Goal: Obtain resource: Download file/media

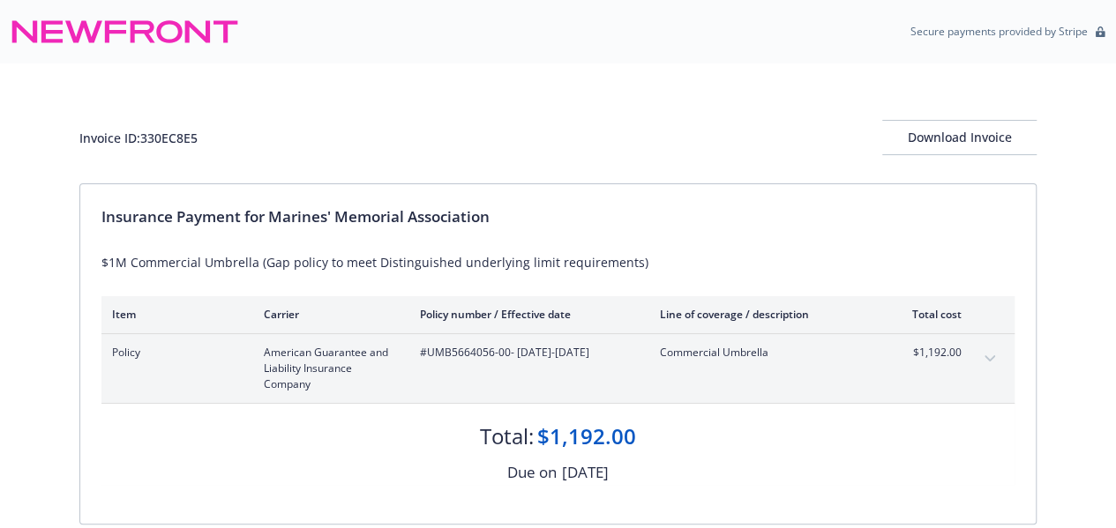
click at [645, 363] on div "Policy American Guarantee and Liability Insurance Company #UMB5664056-00 - 07/0…" at bounding box center [536, 369] width 849 height 48
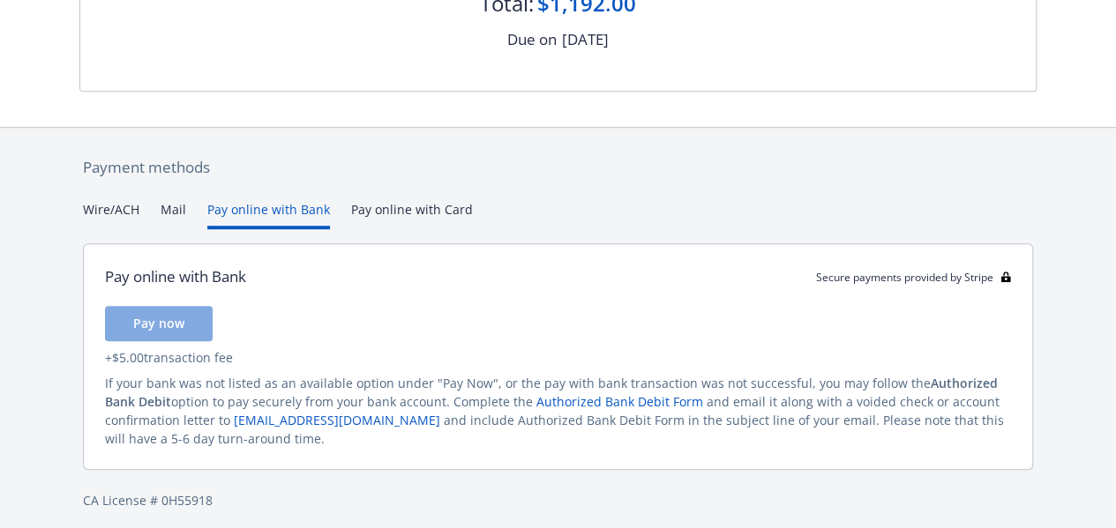
click at [318, 229] on button "Pay online with Bank" at bounding box center [268, 214] width 123 height 29
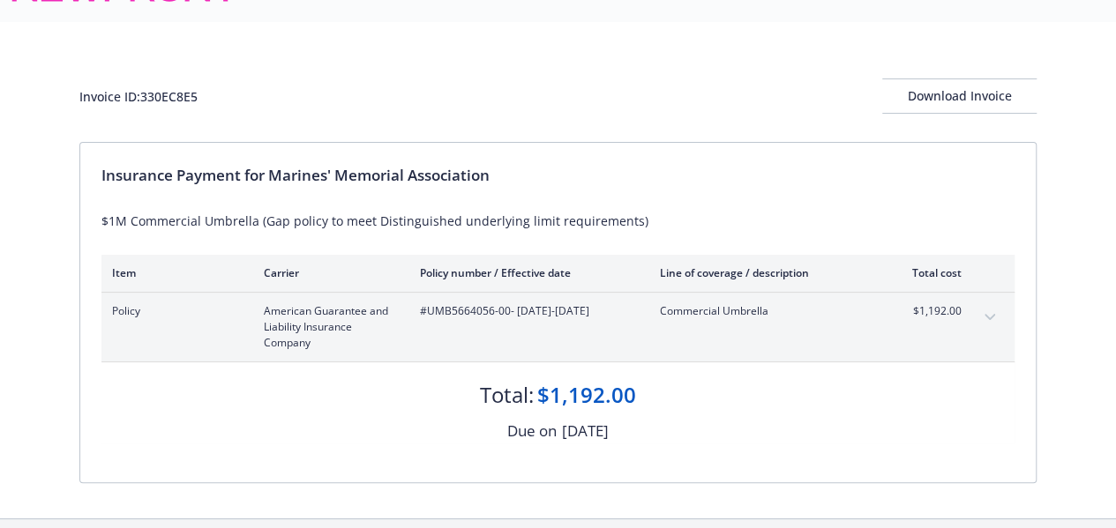
scroll to position [218, 0]
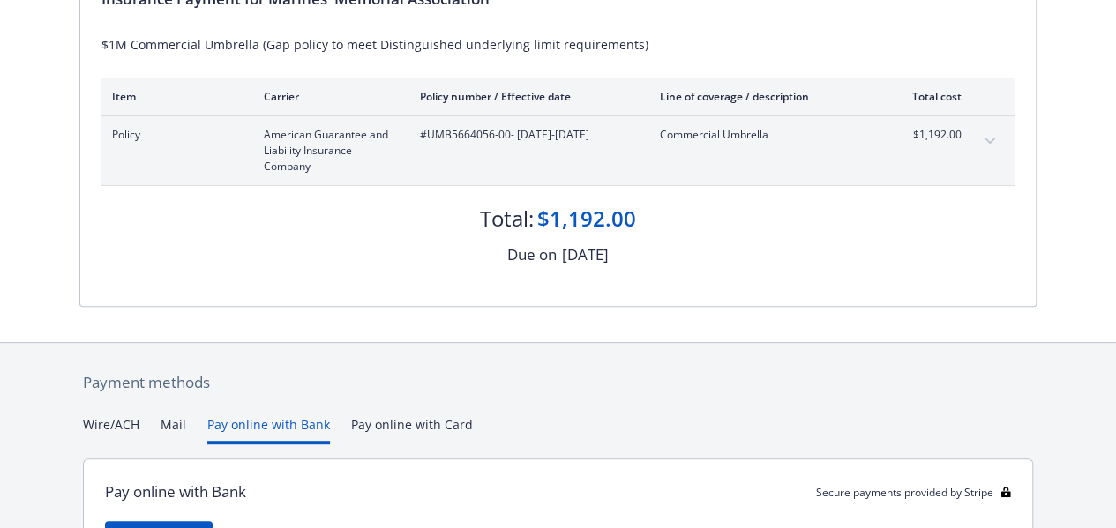
click at [972, 149] on div "Policy American Guarantee and Liability Insurance Company #UMB5664056-00 - 07/0…" at bounding box center [557, 150] width 913 height 69
click at [983, 147] on button "expand content" at bounding box center [990, 141] width 28 height 28
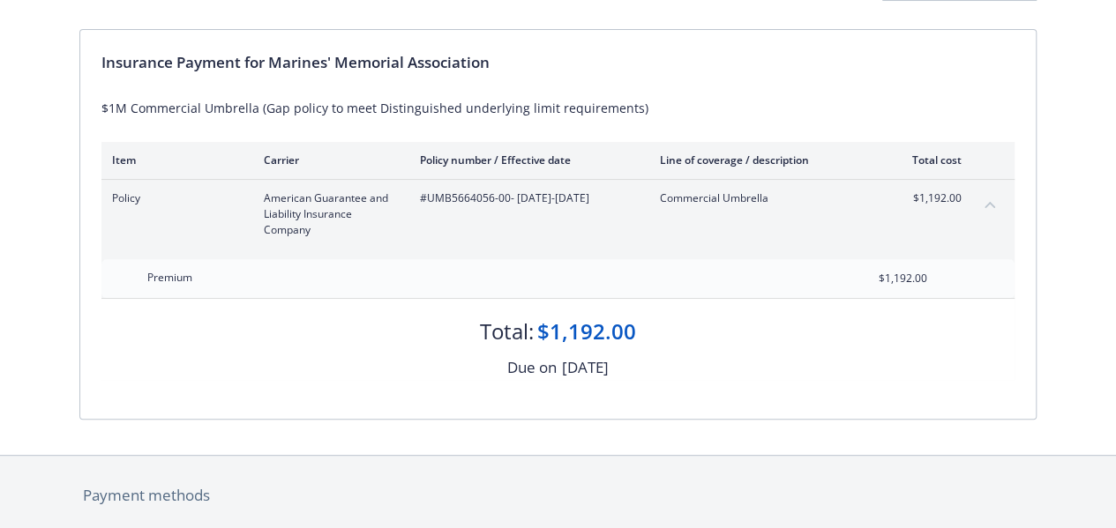
scroll to position [0, 0]
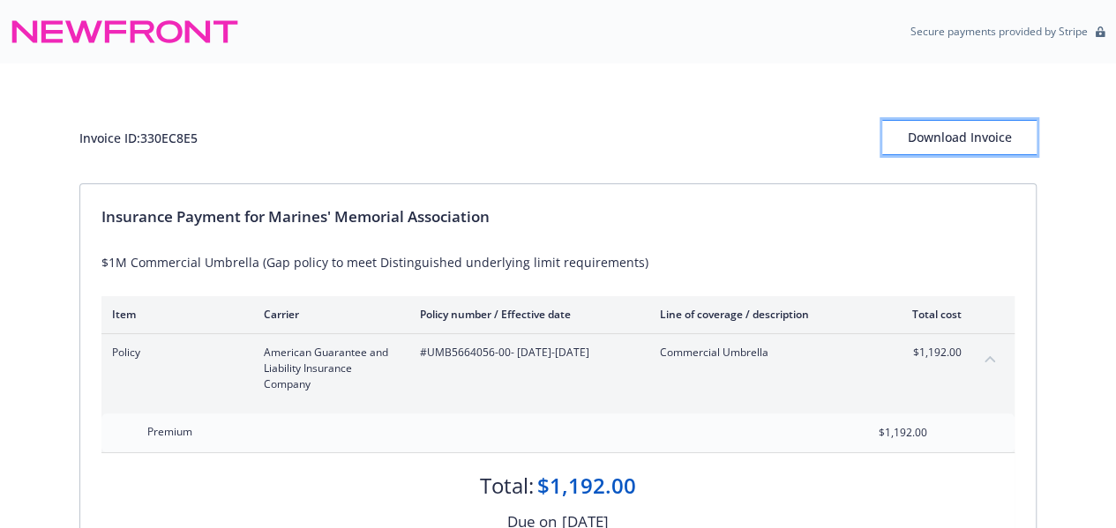
click at [944, 132] on div "Download Invoice" at bounding box center [959, 138] width 154 height 34
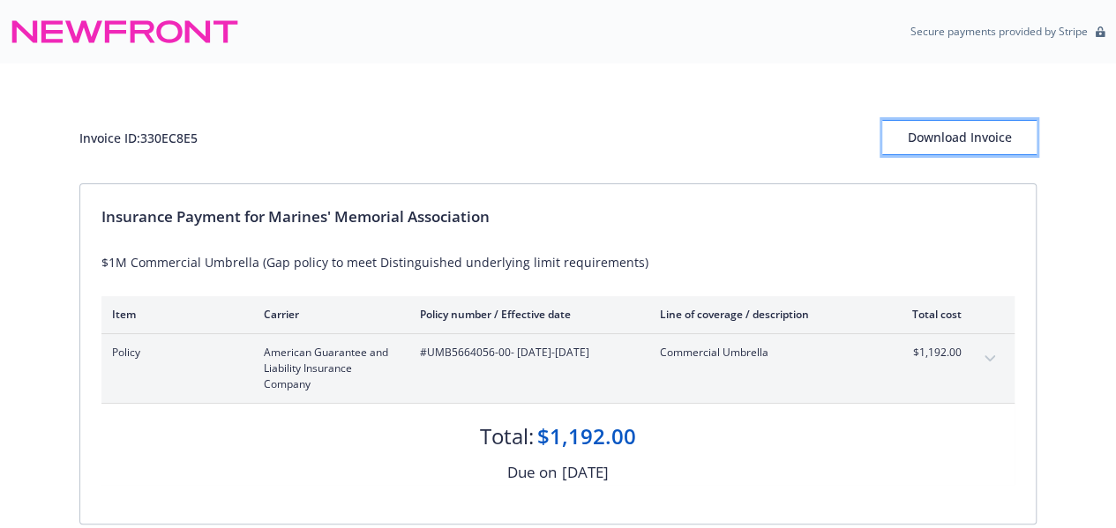
click at [972, 139] on div "Download Invoice" at bounding box center [959, 138] width 154 height 34
